Goal: Find specific page/section: Find specific page/section

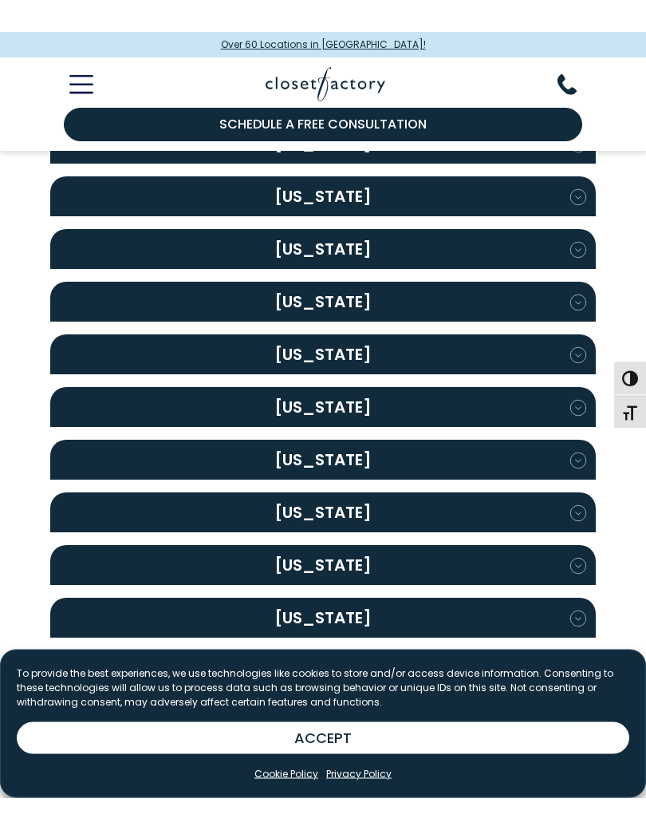
scroll to position [566, 0]
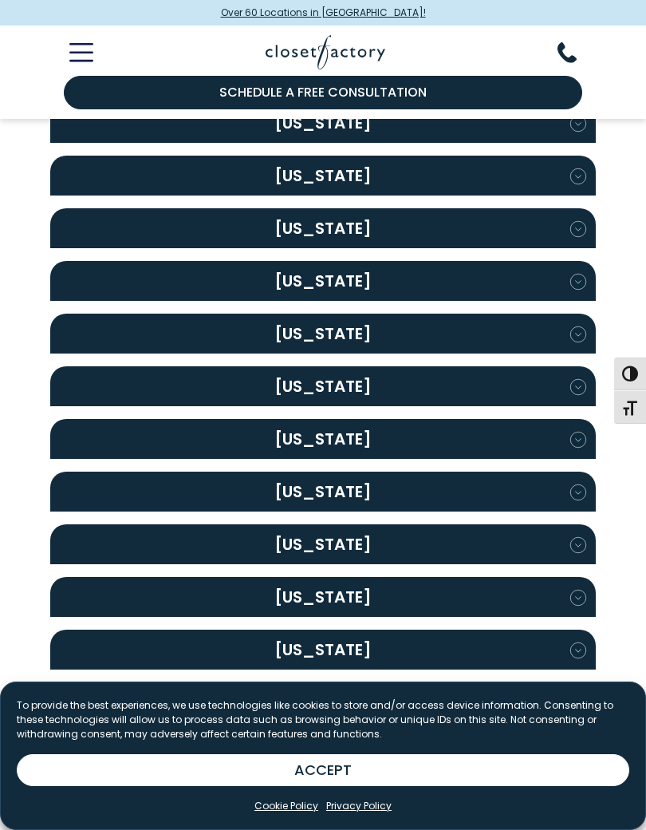
click at [577, 485] on icon "button" at bounding box center [577, 492] width 15 height 15
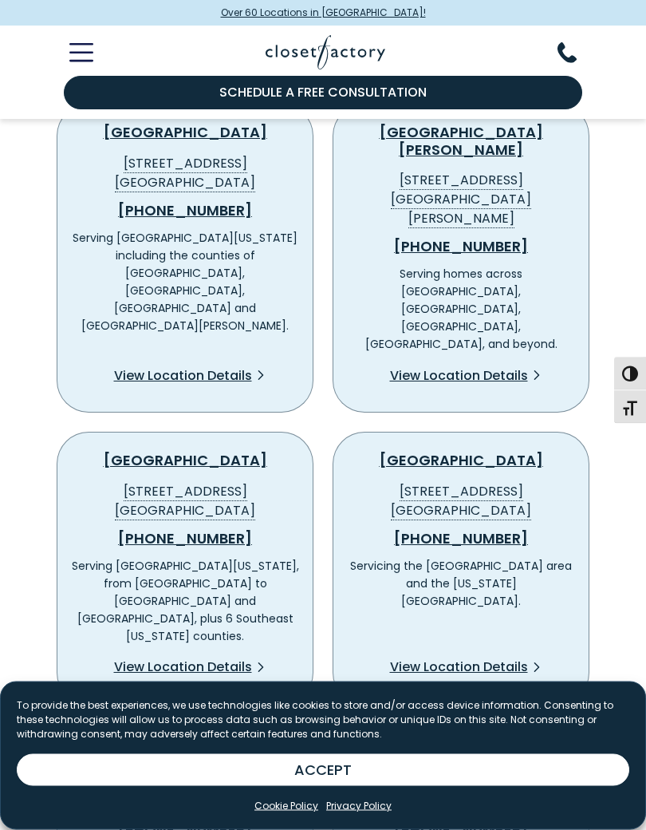
scroll to position [994, 0]
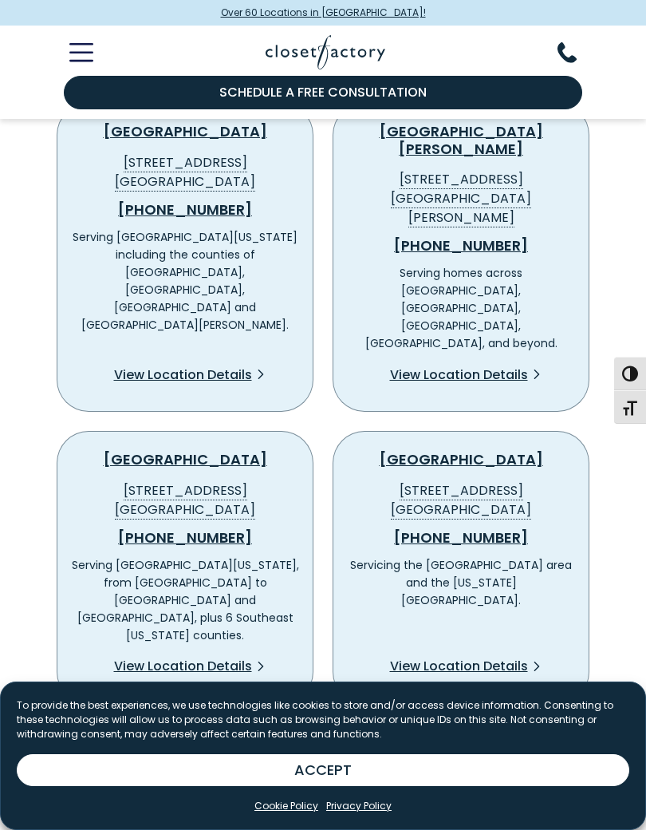
click at [187, 656] on span "View Location Details" at bounding box center [183, 665] width 138 height 19
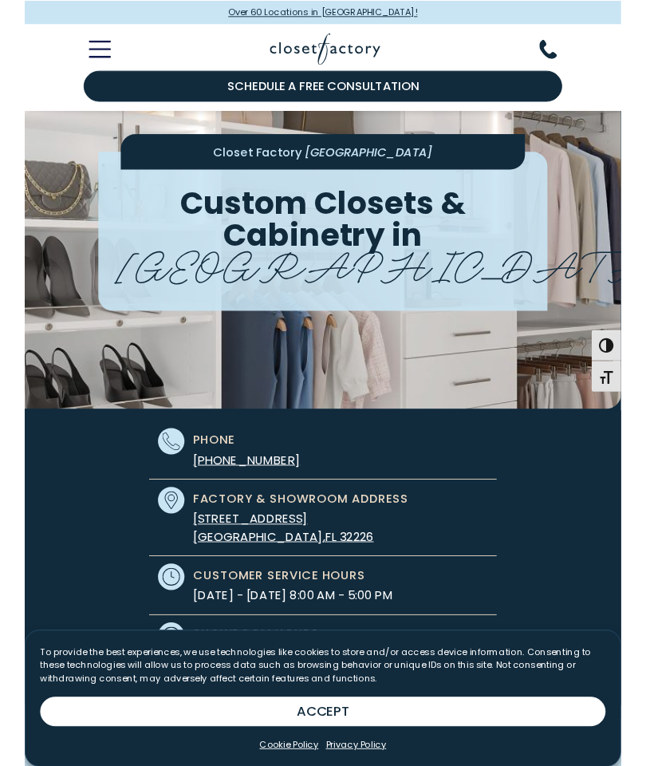
scroll to position [64, 0]
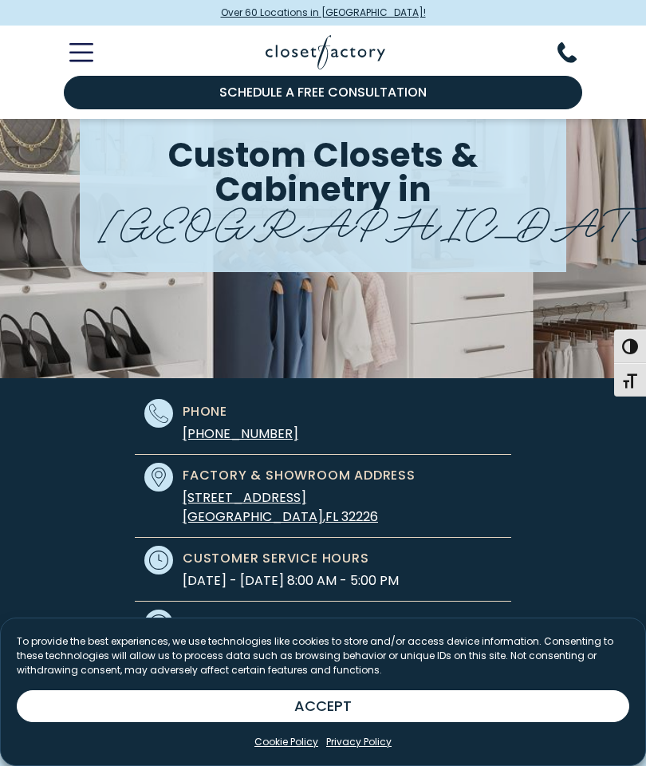
click at [92, 53] on icon "Toggle Mobile Menu" at bounding box center [81, 53] width 22 height 0
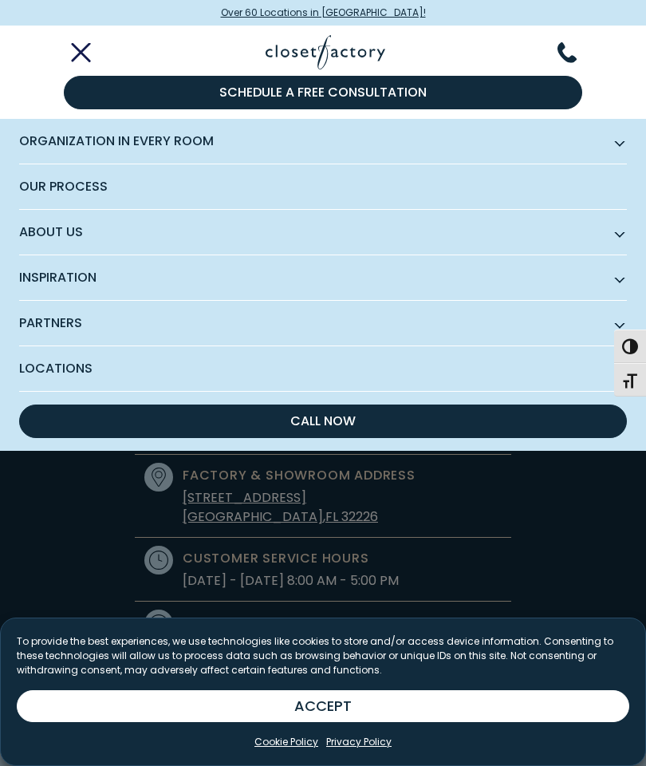
click at [617, 144] on span "Subnav Button - Organization in Every Room" at bounding box center [620, 141] width 8 height 8
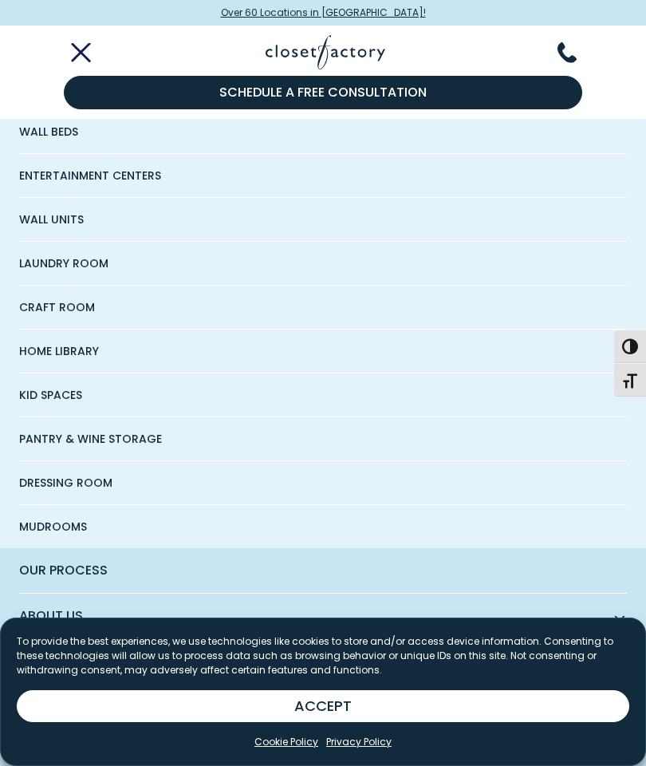
scroll to position [276, 0]
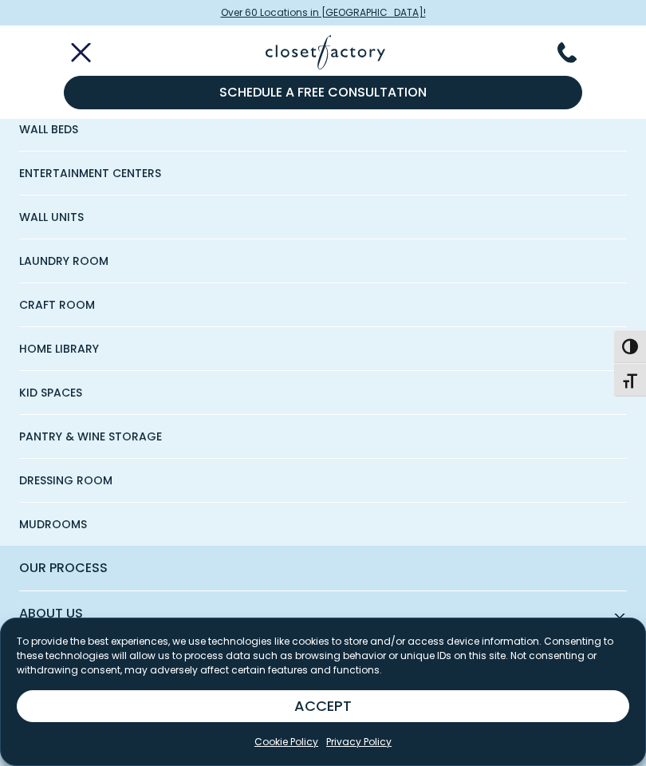
click at [56, 220] on span "Wall Units" at bounding box center [51, 216] width 65 height 43
